Goal: Information Seeking & Learning: Learn about a topic

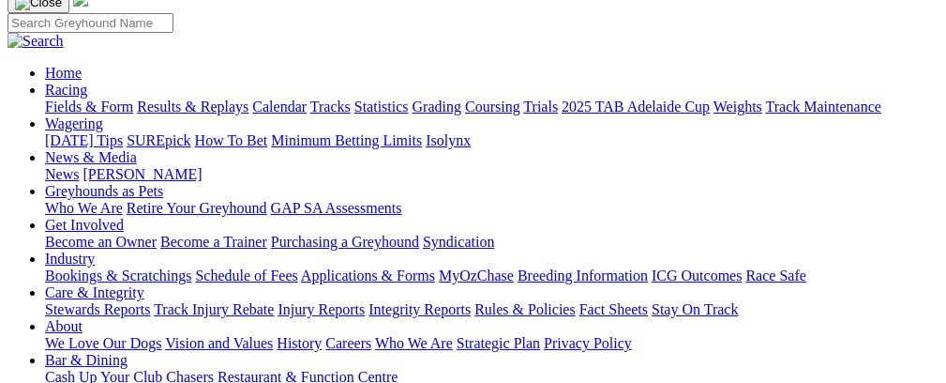
scroll to position [65, 0]
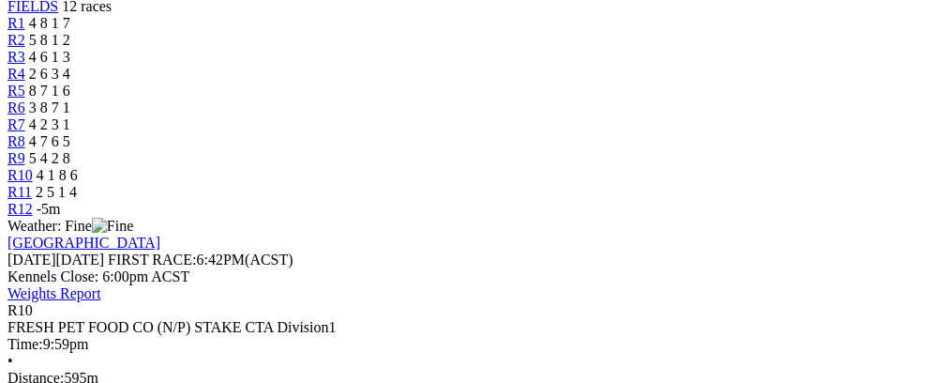
scroll to position [655, 0]
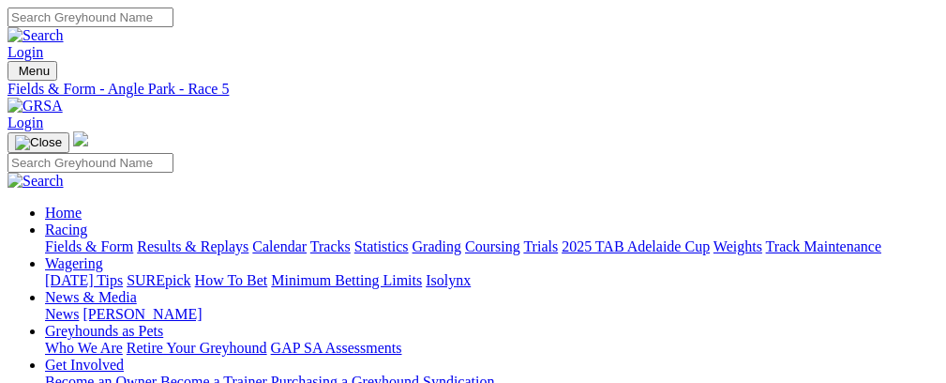
scroll to position [44, 0]
